Goal: Find specific page/section: Find specific page/section

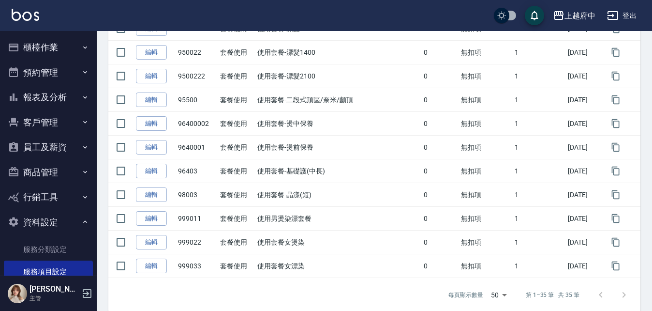
scroll to position [97, 0]
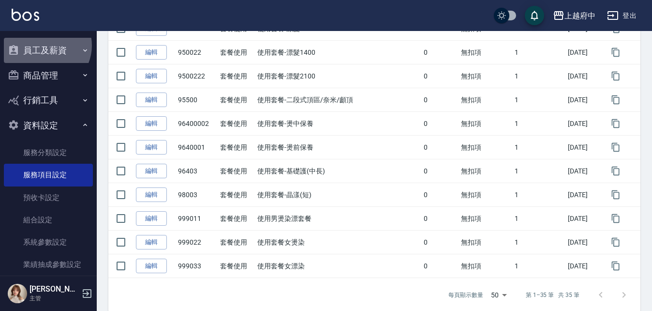
click at [45, 45] on button "員工及薪資" at bounding box center [48, 50] width 89 height 25
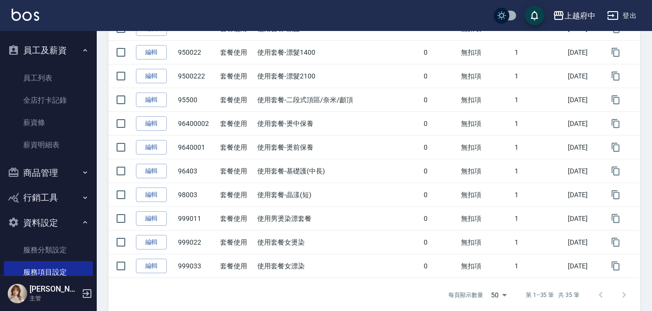
click at [50, 43] on button "員工及薪資" at bounding box center [48, 50] width 89 height 25
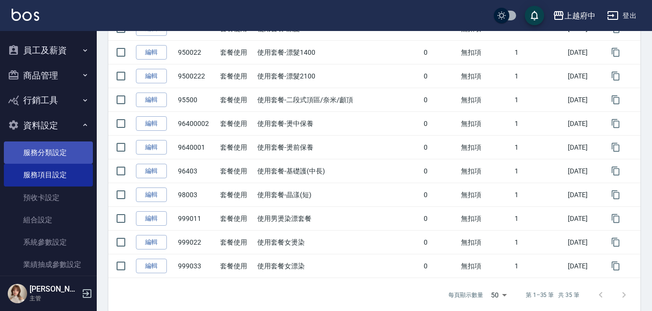
scroll to position [0, 0]
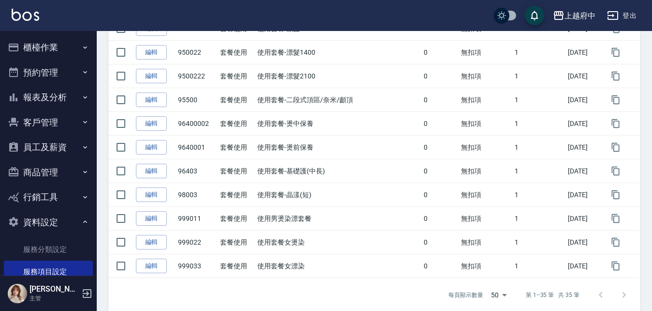
click at [46, 42] on button "櫃檯作業" at bounding box center [48, 47] width 89 height 25
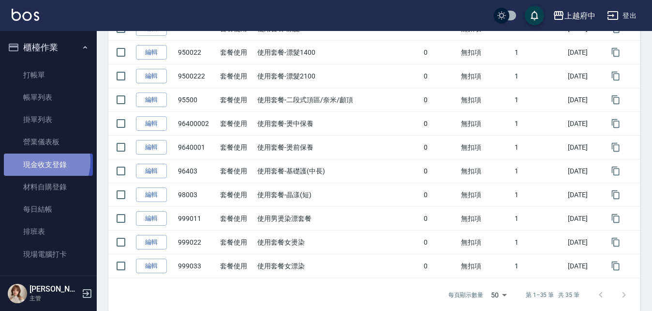
click at [40, 161] on link "現金收支登錄" at bounding box center [48, 164] width 89 height 22
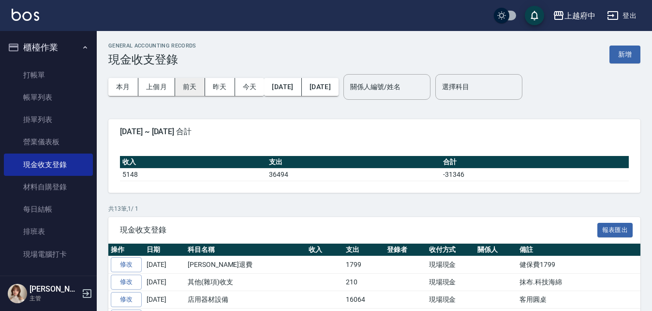
click at [191, 89] on button "前天" at bounding box center [190, 87] width 30 height 18
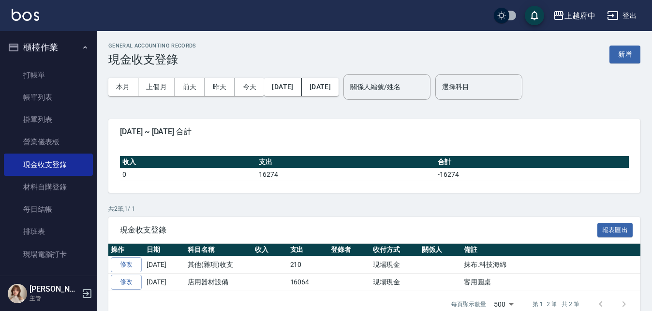
scroll to position [18, 0]
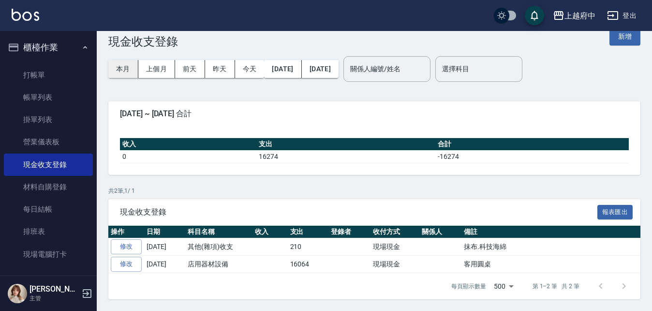
click at [125, 72] on button "本月" at bounding box center [123, 69] width 30 height 18
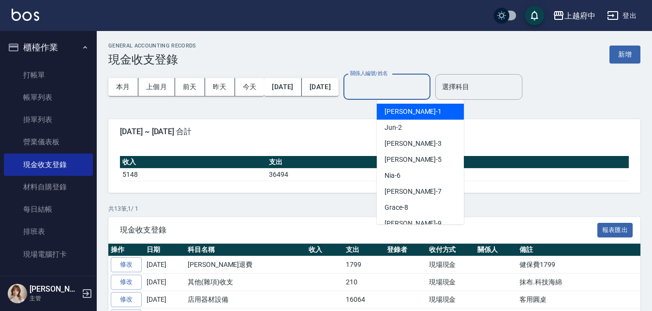
click at [426, 91] on input "關係人編號/姓名" at bounding box center [387, 86] width 78 height 17
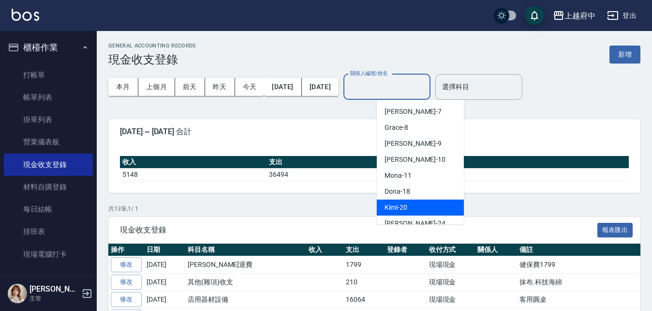
scroll to position [97, 0]
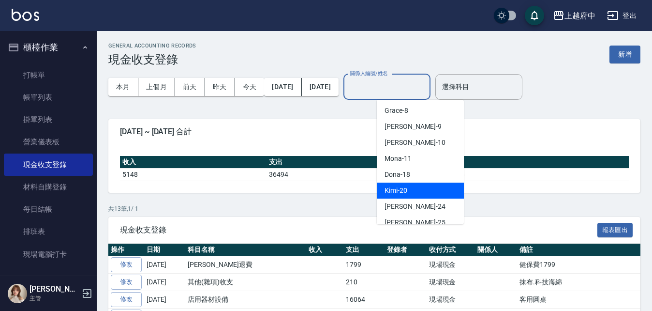
click at [395, 191] on span "Kimi -20" at bounding box center [396, 190] width 23 height 10
type input "Kimi-20"
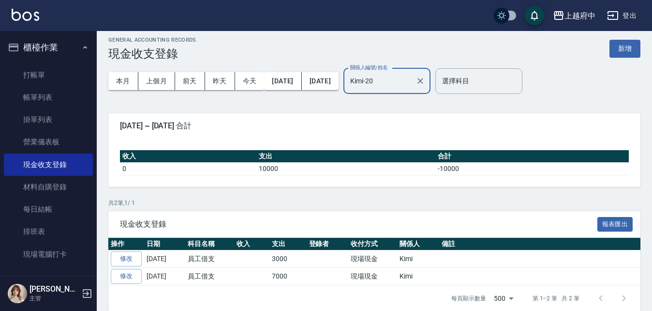
scroll to position [0, 0]
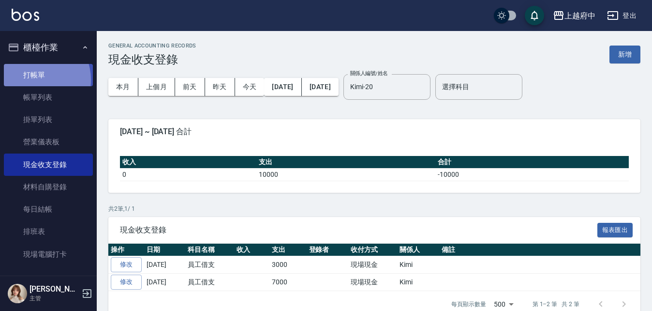
click at [35, 79] on link "打帳單" at bounding box center [48, 75] width 89 height 22
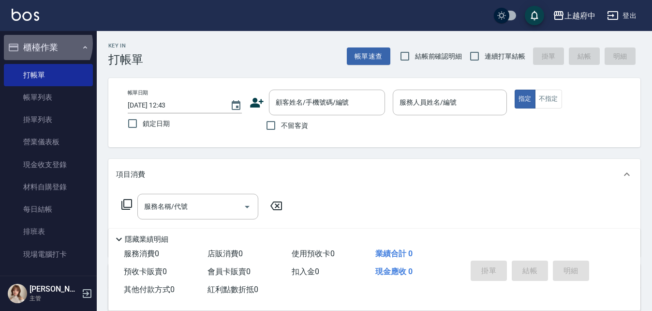
click at [46, 44] on button "櫃檯作業" at bounding box center [48, 47] width 89 height 25
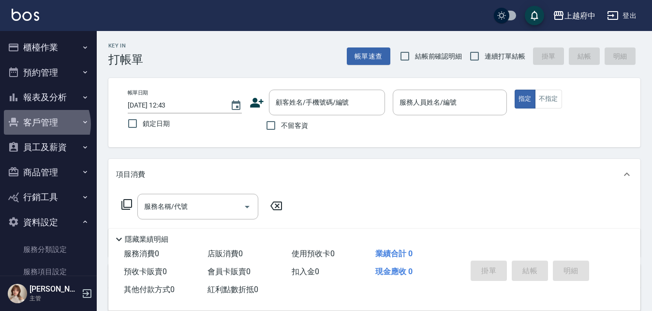
click at [42, 124] on button "客戶管理" at bounding box center [48, 122] width 89 height 25
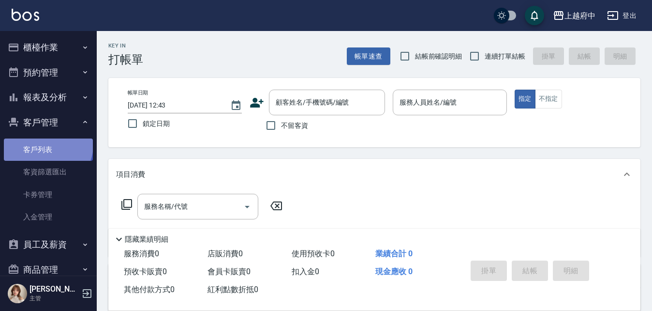
click at [47, 145] on link "客戶列表" at bounding box center [48, 149] width 89 height 22
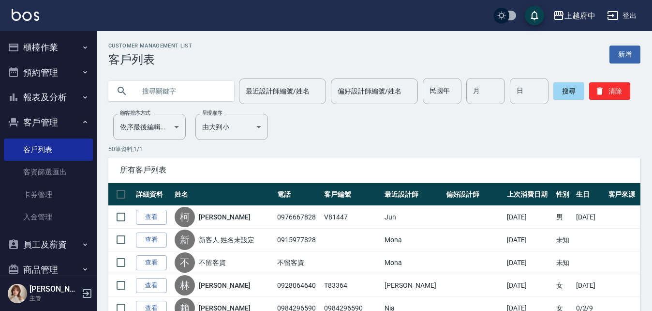
click at [180, 94] on input "text" at bounding box center [180, 91] width 91 height 26
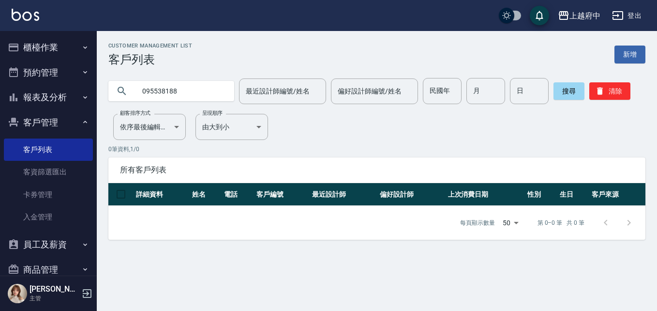
click at [171, 92] on input "095538188" at bounding box center [180, 91] width 91 height 26
type input "0955381828"
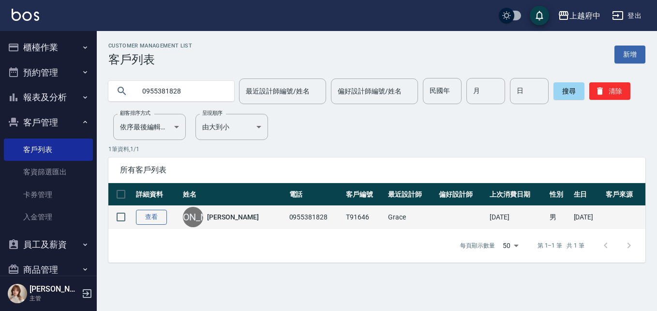
click at [158, 221] on link "查看" at bounding box center [151, 216] width 31 height 15
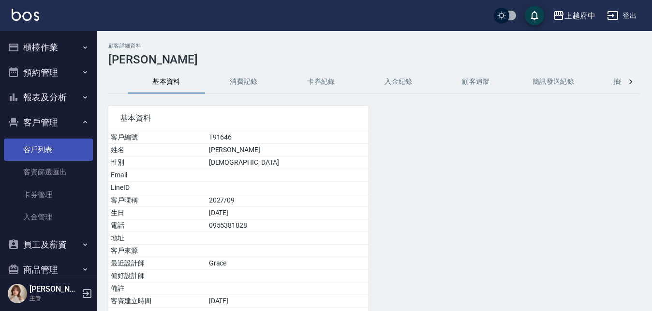
click at [38, 148] on link "客戶列表" at bounding box center [48, 149] width 89 height 22
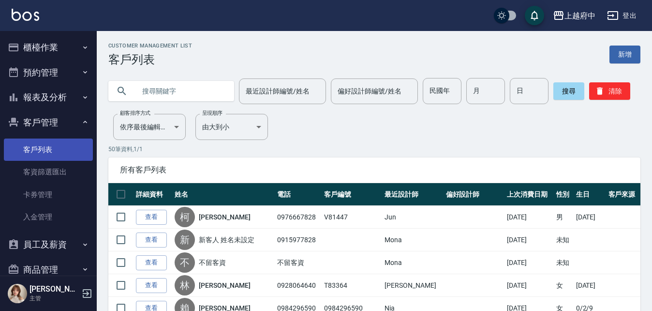
click at [48, 146] on link "客戶列表" at bounding box center [48, 149] width 89 height 22
click at [185, 88] on input "text" at bounding box center [180, 91] width 91 height 26
type input "0981530046"
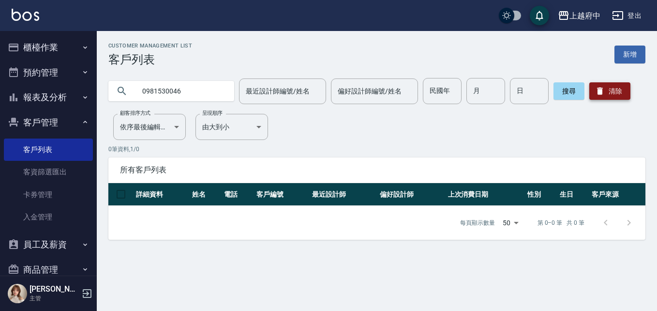
click at [609, 86] on button "清除" at bounding box center [609, 90] width 41 height 17
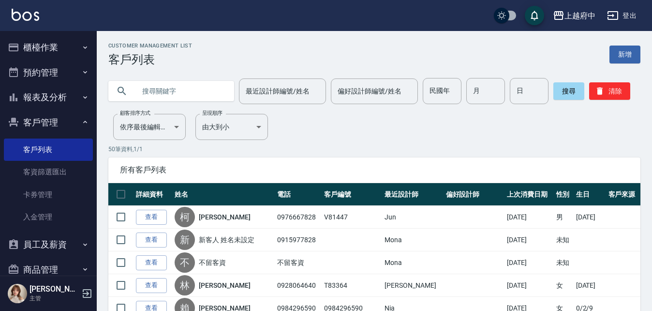
click at [178, 98] on input "text" at bounding box center [180, 91] width 91 height 26
type input "0956738552"
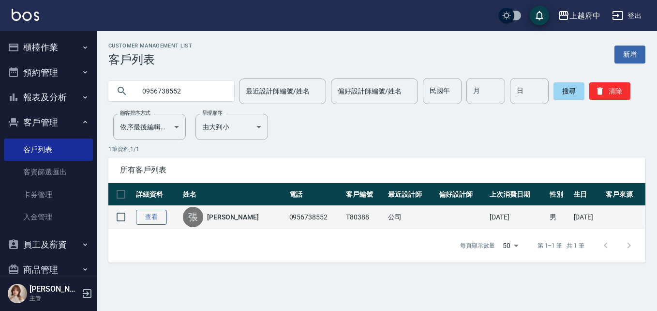
click at [158, 220] on link "查看" at bounding box center [151, 216] width 31 height 15
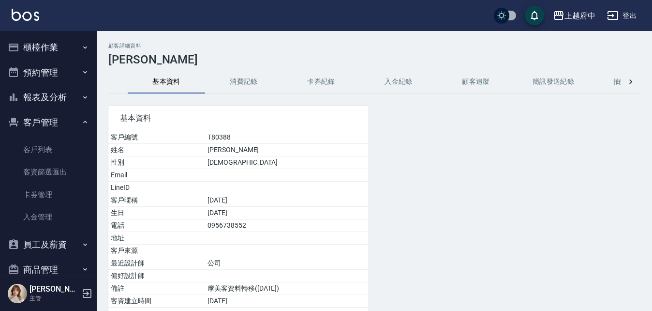
click at [249, 77] on button "消費記錄" at bounding box center [243, 81] width 77 height 23
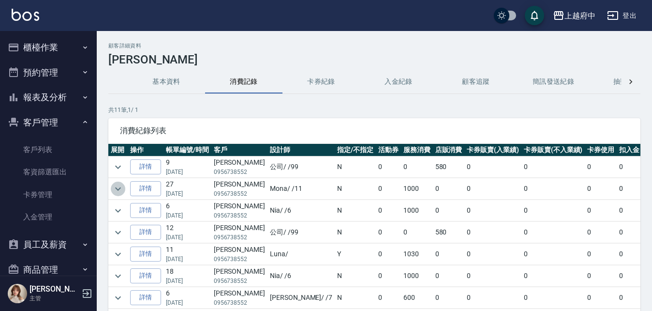
click at [118, 189] on icon "expand row" at bounding box center [118, 188] width 6 height 3
